Goal: Information Seeking & Learning: Learn about a topic

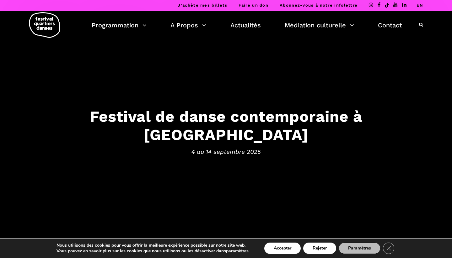
scroll to position [2, 0]
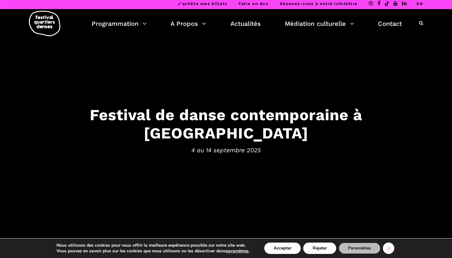
click at [392, 249] on icon "Close GDPR Cookie Banner" at bounding box center [388, 247] width 11 height 9
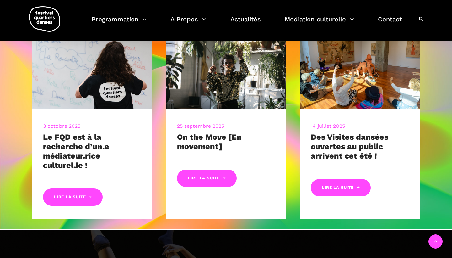
scroll to position [275, 0]
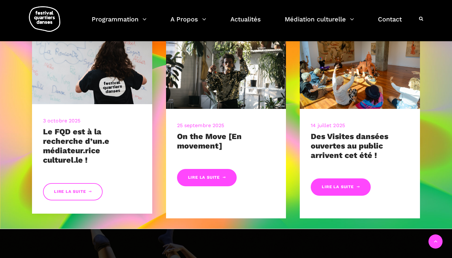
click at [77, 193] on link "Lire la suite" at bounding box center [73, 191] width 60 height 17
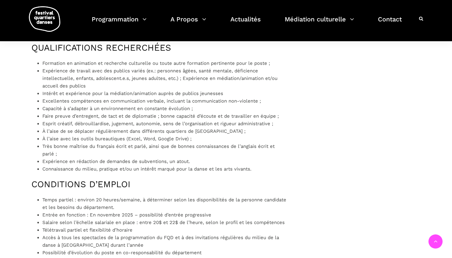
scroll to position [289, 0]
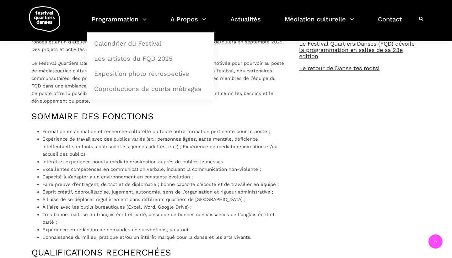
click at [53, 13] on img at bounding box center [44, 18] width 31 height 25
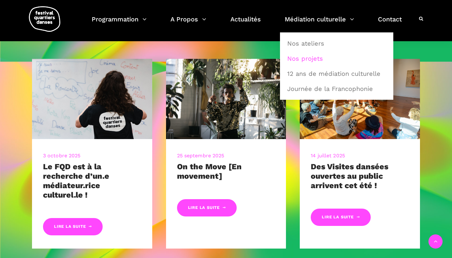
click at [293, 57] on link "Nos projets" at bounding box center [337, 58] width 107 height 14
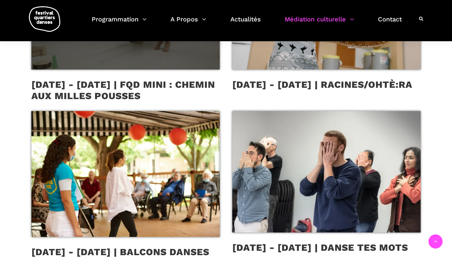
scroll to position [319, 0]
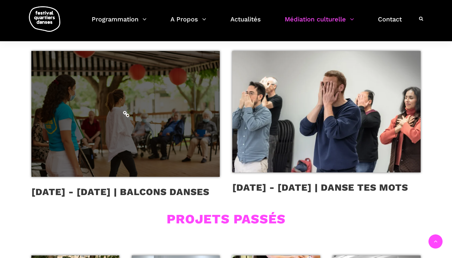
click at [166, 147] on span at bounding box center [125, 114] width 189 height 126
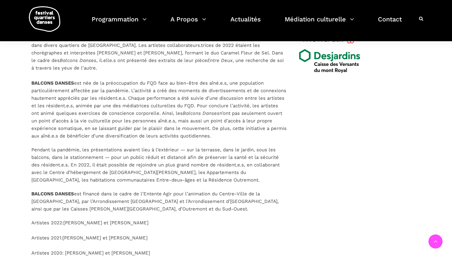
scroll to position [358, 0]
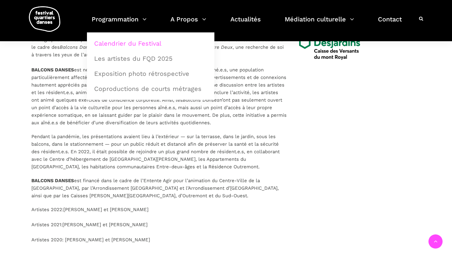
click at [140, 44] on link "Calendrier du Festival" at bounding box center [150, 43] width 121 height 14
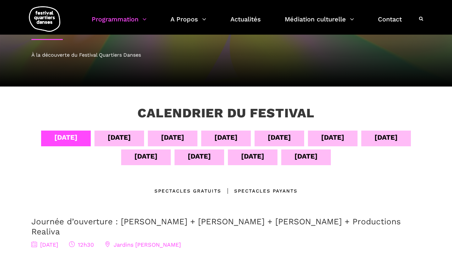
scroll to position [22, 0]
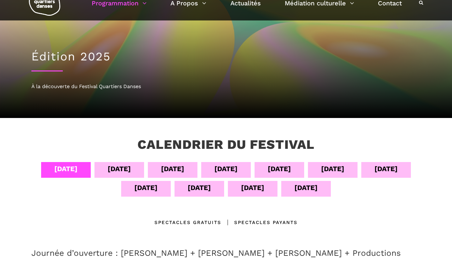
click at [117, 164] on div "05 sept" at bounding box center [119, 168] width 23 height 11
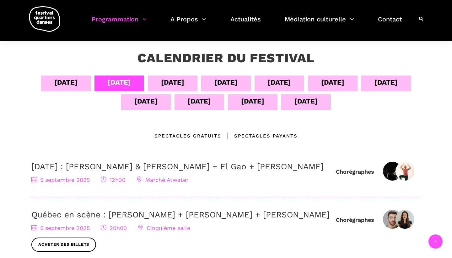
scroll to position [107, 0]
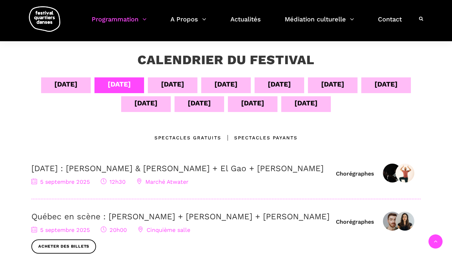
click at [164, 77] on div "Calendrier du festival" at bounding box center [226, 64] width 241 height 25
click at [164, 83] on div "06 sept" at bounding box center [172, 84] width 23 height 11
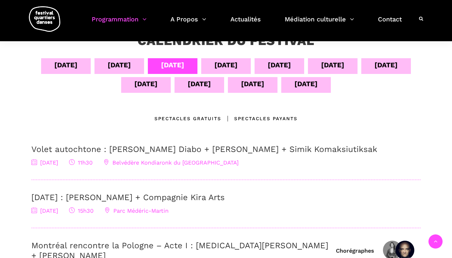
scroll to position [131, 0]
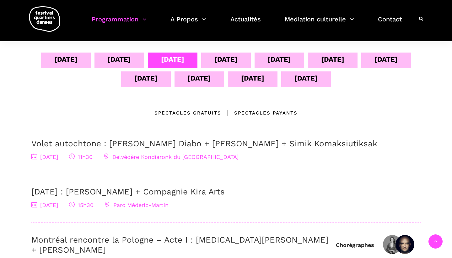
click at [153, 143] on link "Volet autochtone : Marshall Kahente Diabo + Ryleigh Mayo + Simik Komaksiutiksak" at bounding box center [204, 143] width 346 height 9
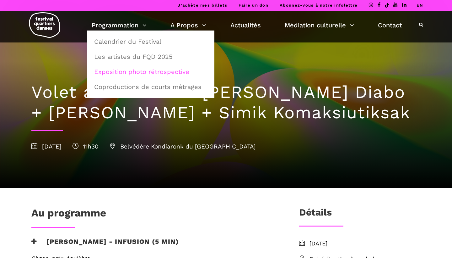
click at [111, 72] on link "Exposition photo rétrospective" at bounding box center [150, 71] width 121 height 14
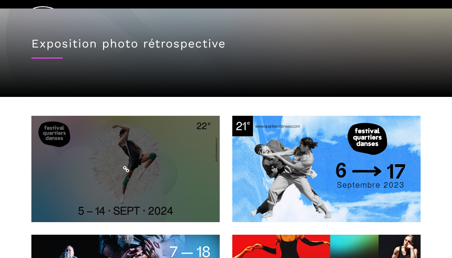
scroll to position [72, 0]
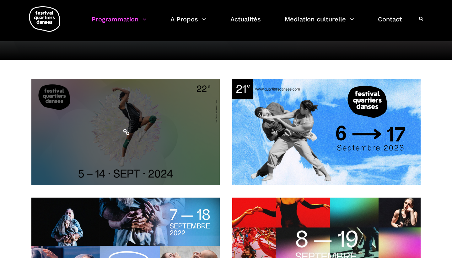
click at [141, 125] on span at bounding box center [125, 132] width 189 height 106
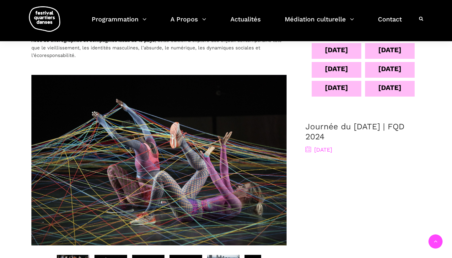
scroll to position [291, 0]
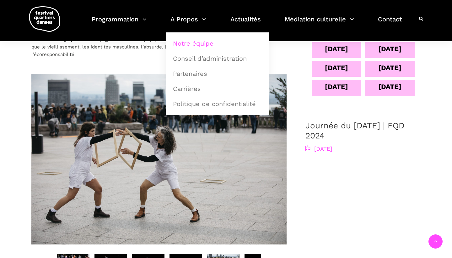
click at [195, 44] on link "Notre équipe" at bounding box center [217, 43] width 96 height 14
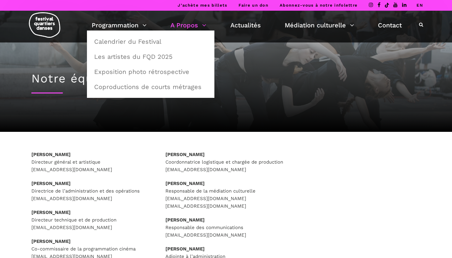
click at [39, 19] on img at bounding box center [44, 24] width 31 height 25
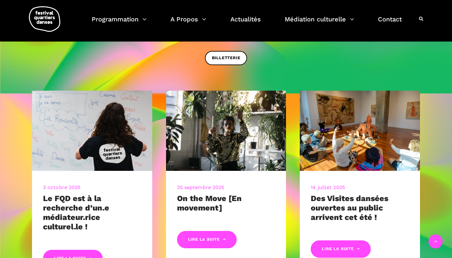
scroll to position [264, 0]
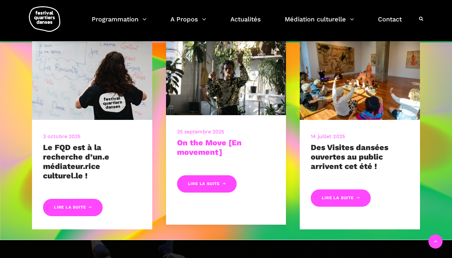
click at [207, 144] on link "On the Move [En movement]" at bounding box center [209, 147] width 65 height 19
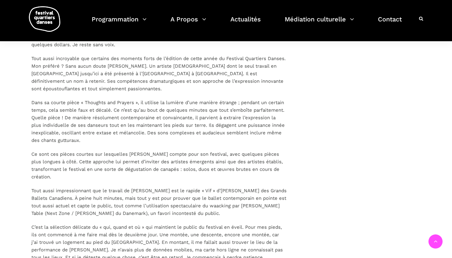
scroll to position [524, 0]
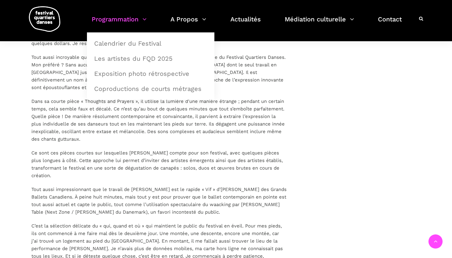
click at [120, 24] on link "Programmation" at bounding box center [119, 23] width 55 height 19
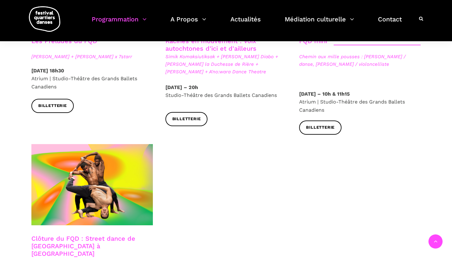
scroll to position [1009, 0]
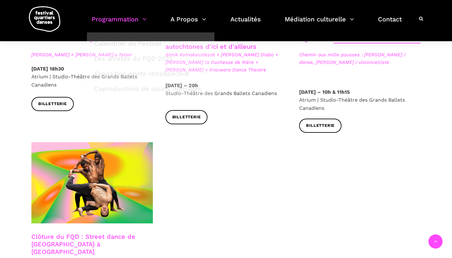
click at [55, 18] on img at bounding box center [44, 18] width 31 height 25
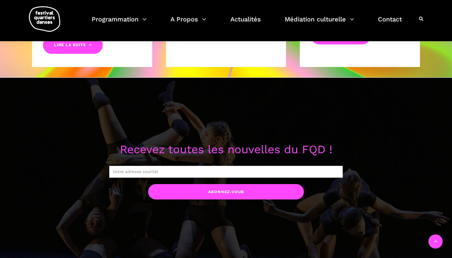
scroll to position [321, 0]
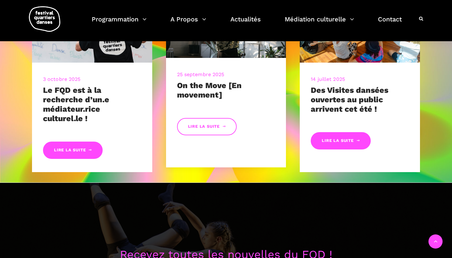
click at [228, 127] on link "Lire la suite" at bounding box center [207, 126] width 60 height 17
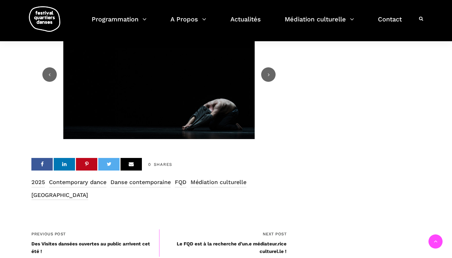
scroll to position [849, 0]
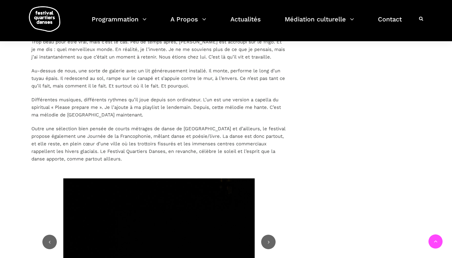
click at [47, 21] on img at bounding box center [44, 18] width 31 height 25
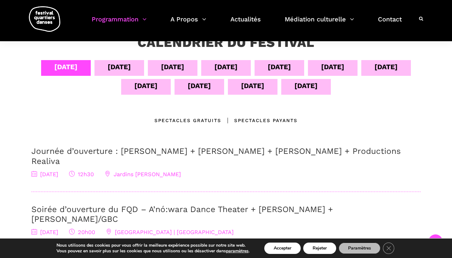
scroll to position [120, 0]
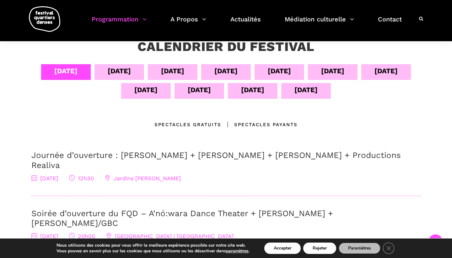
click at [256, 123] on div "Spectacles Payants" at bounding box center [260, 125] width 76 height 8
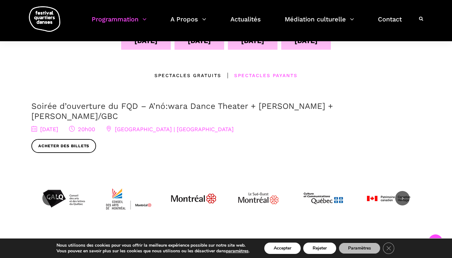
scroll to position [168, 0]
click at [203, 70] on div "04 sept 05 sept 06 sept 07 sept 08 sept 09 sept 10 sept 11 sept 12 sept 13 sept…" at bounding box center [226, 95] width 402 height 160
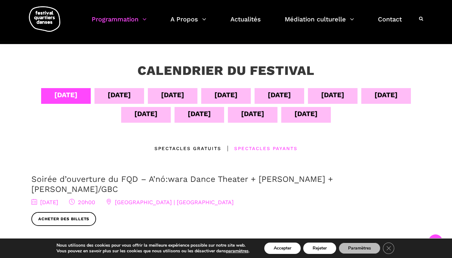
scroll to position [96, 0]
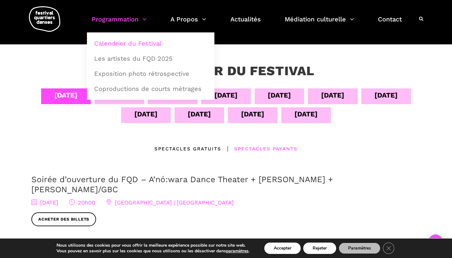
click at [122, 15] on link "Programmation" at bounding box center [119, 23] width 55 height 19
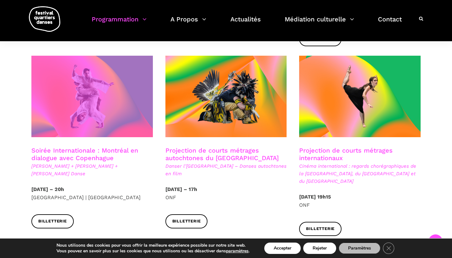
scroll to position [337, 0]
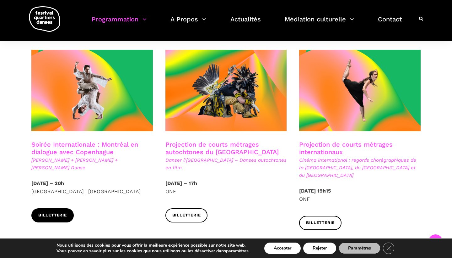
click at [51, 212] on span "Billetterie" at bounding box center [52, 215] width 29 height 7
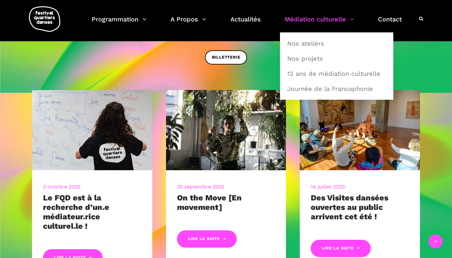
click at [302, 22] on link "Médiation culturelle" at bounding box center [319, 23] width 69 height 19
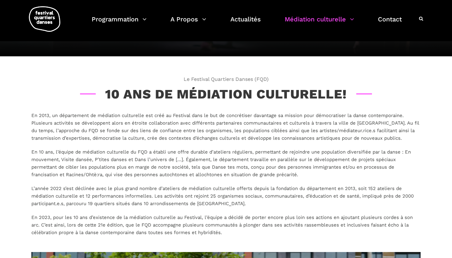
scroll to position [83, 0]
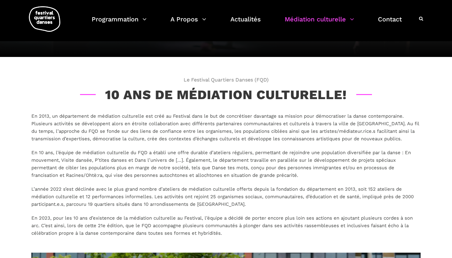
click at [50, 18] on img at bounding box center [44, 18] width 31 height 25
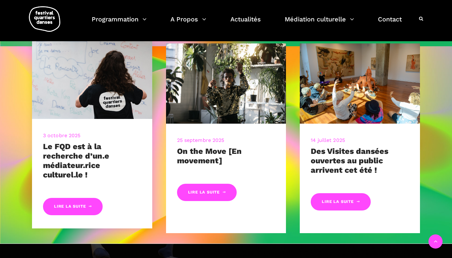
click at [108, 162] on h3 "Le FQD est à la recherche d’un.e médiateur.rice culturel.le !" at bounding box center [92, 161] width 98 height 38
click at [76, 206] on link "Lire la suite" at bounding box center [73, 206] width 60 height 17
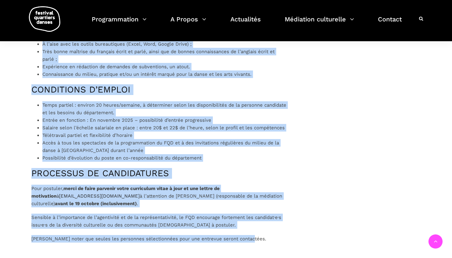
scroll to position [590, 0]
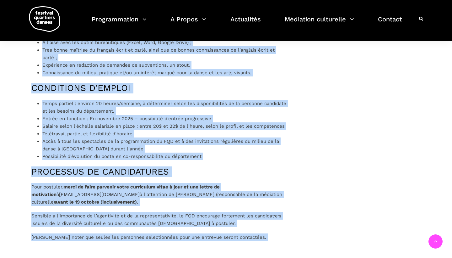
drag, startPoint x: 33, startPoint y: 91, endPoint x: 301, endPoint y: 236, distance: 304.3
copy div "Lo Ipsumdol Sitametco Adipis eli s do eiusmodte i’ut.l etdolorem.aliq enimadmi.…"
